Goal: Task Accomplishment & Management: Manage account settings

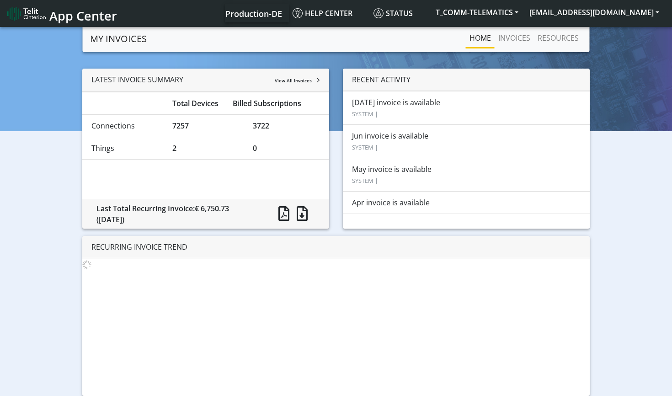
click at [150, 249] on div "RECURRING INVOICE TREND" at bounding box center [335, 247] width 507 height 22
click at [134, 247] on div "RECURRING INVOICE TREND" at bounding box center [335, 247] width 507 height 22
click at [143, 246] on div "RECURRING INVOICE TREND" at bounding box center [335, 247] width 507 height 22
click at [508, 42] on link "INVOICES" at bounding box center [513, 38] width 39 height 18
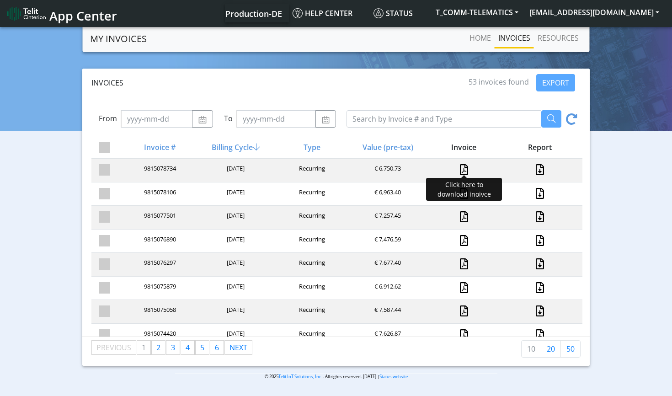
click at [464, 169] on link at bounding box center [464, 169] width 8 height 11
click at [546, 42] on link "RESOURCES" at bounding box center [558, 38] width 48 height 18
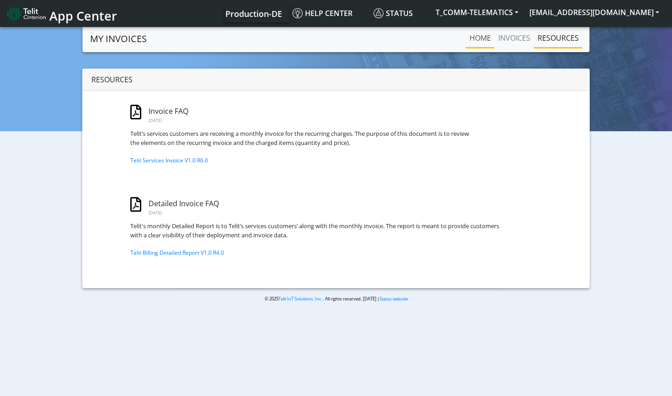
click at [481, 44] on link "Home" at bounding box center [479, 38] width 29 height 18
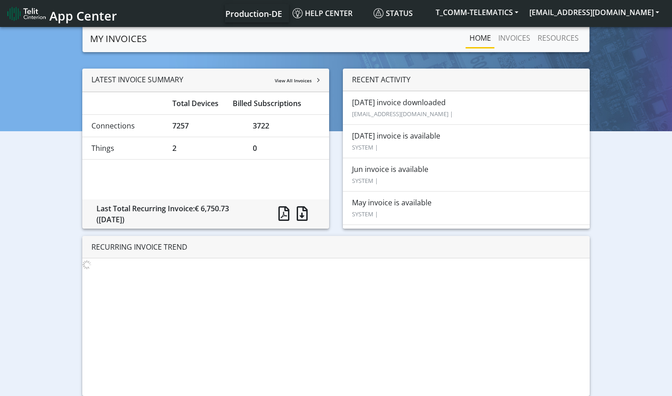
click at [301, 82] on span "View All Invoices" at bounding box center [293, 80] width 37 height 6
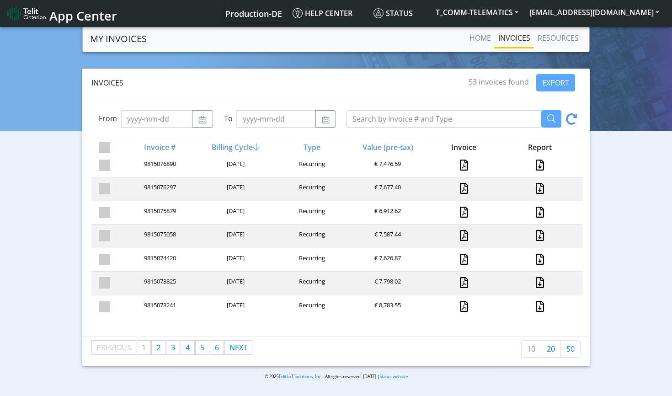
scroll to position [74, 0]
click at [222, 347] on link "page 6" at bounding box center [216, 347] width 13 height 14
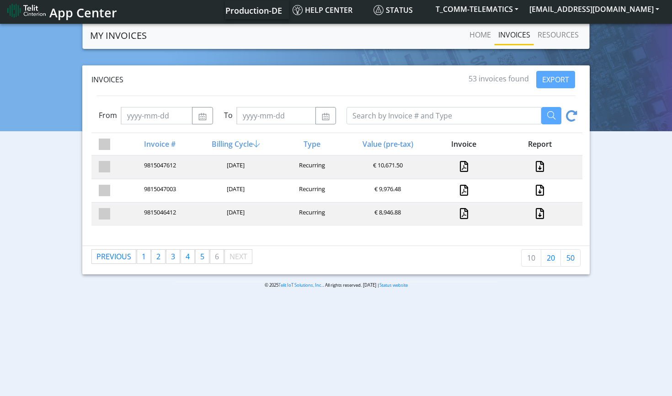
scroll to position [3, 0]
click at [462, 215] on link at bounding box center [464, 213] width 8 height 11
click at [144, 258] on span "1" at bounding box center [144, 256] width 4 height 10
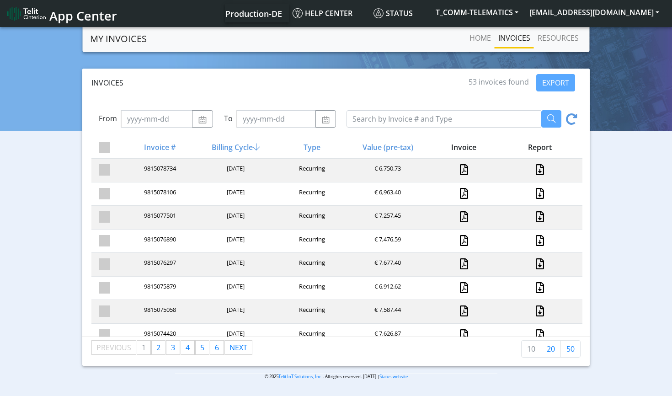
scroll to position [0, 0]
